Goal: Find specific page/section: Find specific page/section

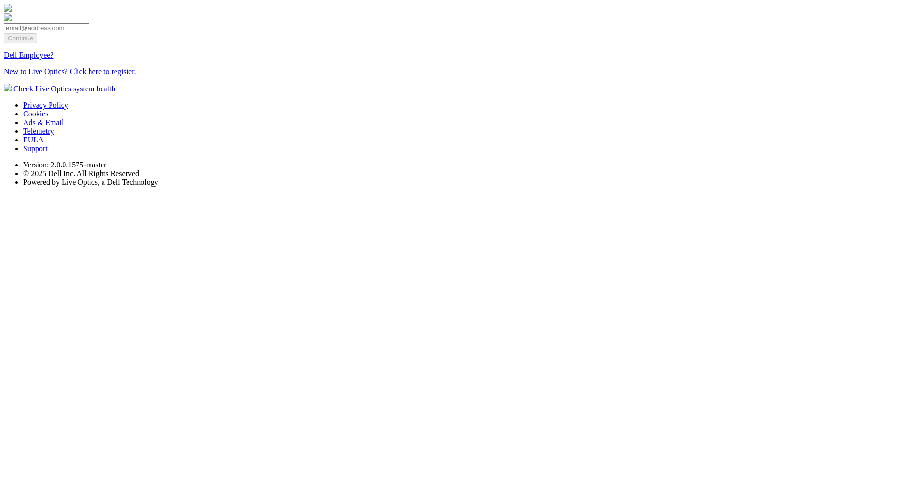
click at [89, 33] on input "email" at bounding box center [46, 28] width 85 height 10
type input "[EMAIL_ADDRESS][DOMAIN_NAME]"
click at [37, 43] on input "Continue" at bounding box center [20, 38] width 33 height 10
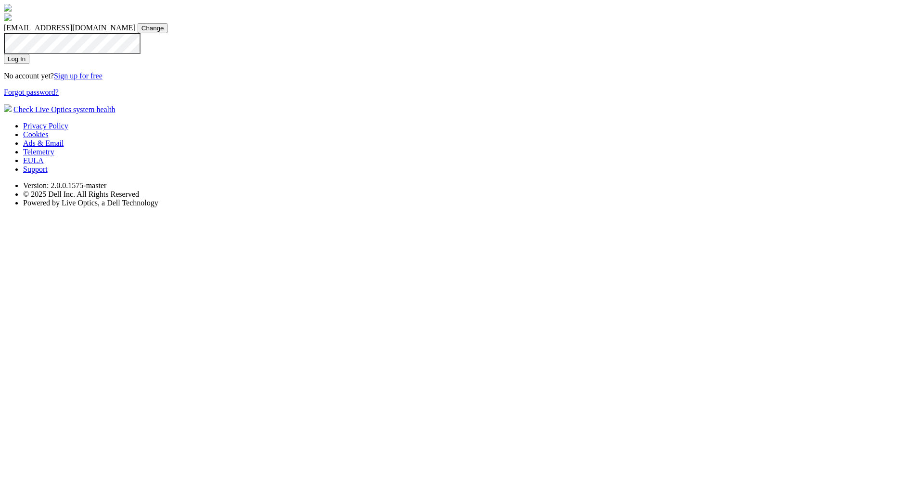
click at [29, 64] on input "Log In" at bounding box center [17, 59] width 26 height 10
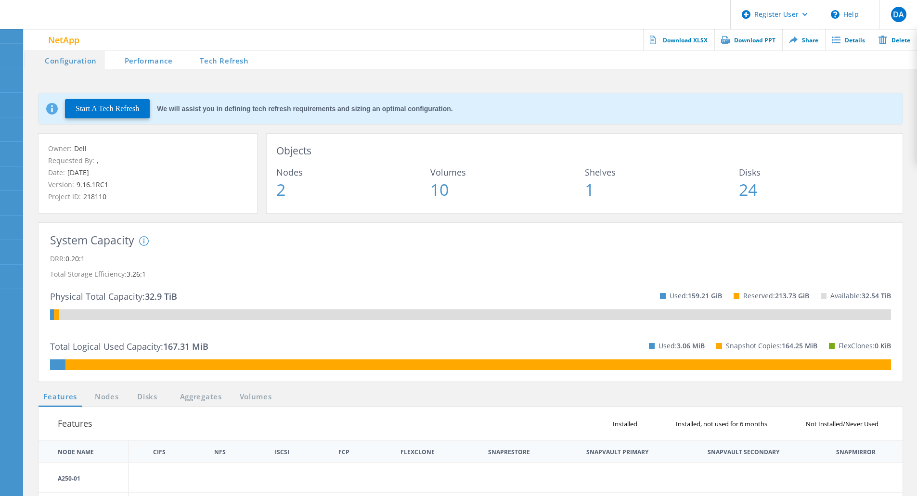
click at [899, 53] on span at bounding box center [586, 59] width 661 height 19
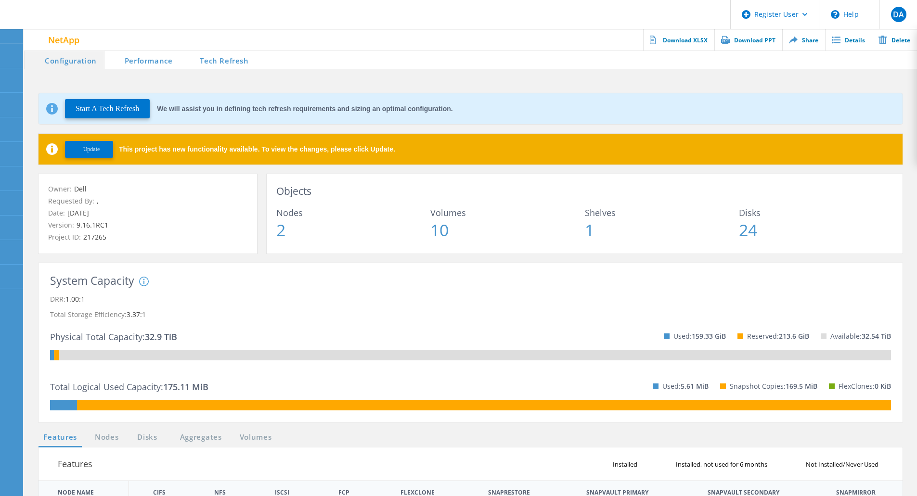
click at [230, 64] on li "Tech Refresh" at bounding box center [217, 59] width 76 height 19
click at [221, 66] on li "Tech Refresh" at bounding box center [217, 59] width 76 height 19
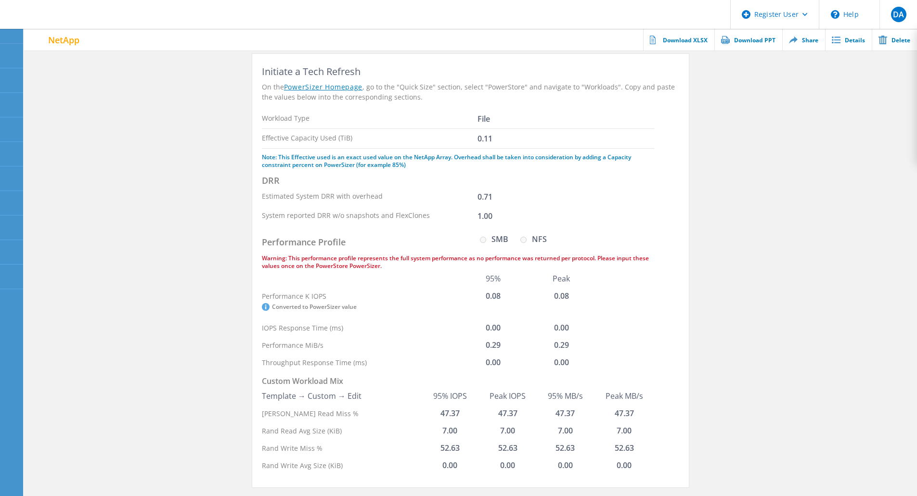
scroll to position [84, 0]
